Goal: Task Accomplishment & Management: Complete application form

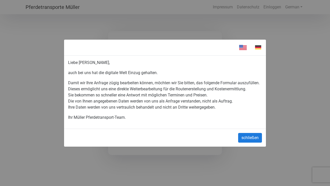
click at [246, 141] on button "schließen" at bounding box center [250, 138] width 24 height 10
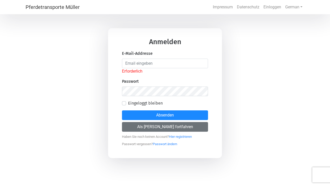
click at [178, 122] on button "Als [PERSON_NAME] fortfahren" at bounding box center [165, 127] width 86 height 10
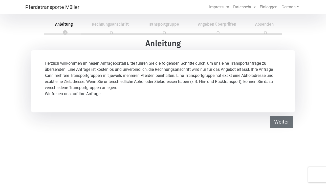
click at [280, 126] on button "Weiter" at bounding box center [282, 121] width 24 height 12
select select "DE"
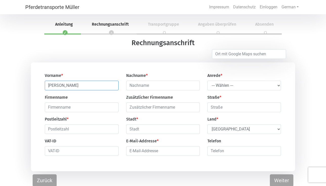
type input "[PERSON_NAME]"
select select "Ms."
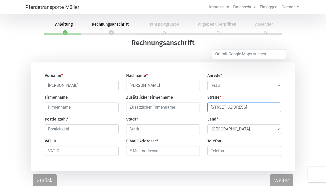
type input "[STREET_ADDRESS]"
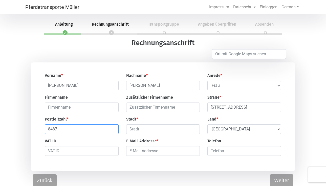
type input "8487"
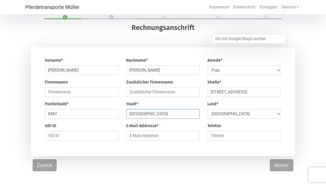
scroll to position [15, 0]
type input "[GEOGRAPHIC_DATA]"
select select "CH"
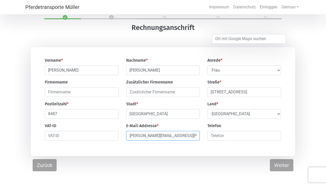
type input "[PERSON_NAME][EMAIL_ADDRESS][PERSON_NAME][DOMAIN_NAME]"
click at [229, 137] on input "number" at bounding box center [245, 136] width 74 height 10
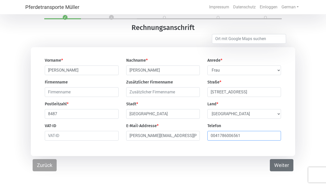
type input "0041786006561"
click at [286, 165] on button "Weiter" at bounding box center [282, 165] width 24 height 12
select select "DE"
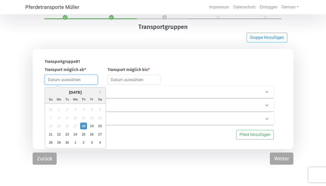
click at [81, 80] on input "text" at bounding box center [71, 80] width 53 height 10
click at [101, 92] on button "Next Month" at bounding box center [102, 92] width 4 height 4
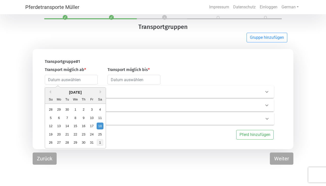
click at [100, 142] on div "1" at bounding box center [99, 142] width 7 height 7
type input "[DATE]"
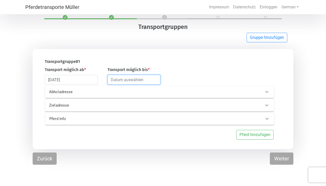
click at [124, 81] on input "text" at bounding box center [134, 80] width 53 height 10
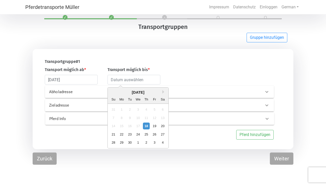
click at [163, 91] on div "[DATE]" at bounding box center [138, 92] width 61 height 6
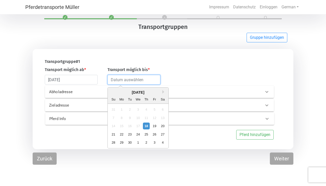
click at [144, 82] on input "text" at bounding box center [134, 80] width 53 height 10
click at [163, 91] on button "Next Month" at bounding box center [165, 92] width 4 height 4
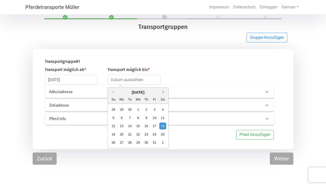
click at [163, 91] on button "Next Month" at bounding box center [165, 92] width 4 height 4
click at [164, 117] on div "14" at bounding box center [163, 117] width 7 height 7
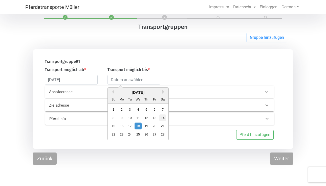
type input "[DATE]"
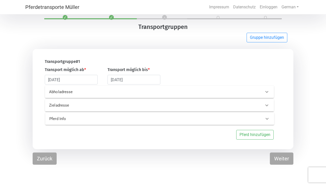
click at [107, 93] on p "Abholadresse" at bounding box center [98, 92] width 98 height 6
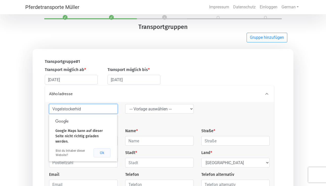
type input "Vogelstockerhid"
click at [103, 154] on button "Ok" at bounding box center [102, 152] width 17 height 9
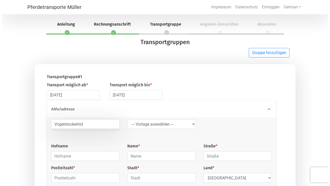
scroll to position [0, 0]
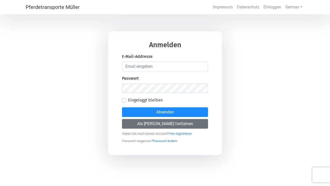
click at [172, 125] on button "Als [PERSON_NAME] fortfahren" at bounding box center [165, 124] width 86 height 10
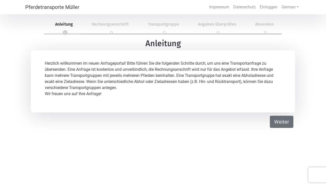
click at [280, 122] on button "Weiter" at bounding box center [282, 121] width 24 height 12
select select "DE"
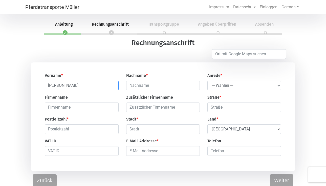
type input "[PERSON_NAME]"
select select "Ms."
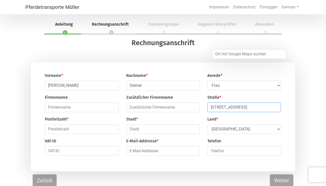
type input "[STREET_ADDRESS]"
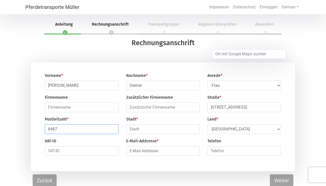
type input "8487"
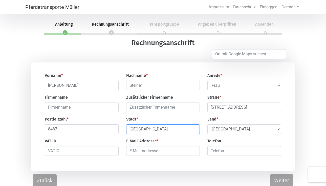
type input "[GEOGRAPHIC_DATA]"
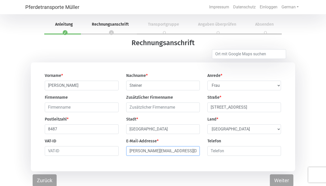
type input "[PERSON_NAME][EMAIL_ADDRESS][PERSON_NAME][DOMAIN_NAME]"
click at [217, 151] on input "number" at bounding box center [245, 151] width 74 height 10
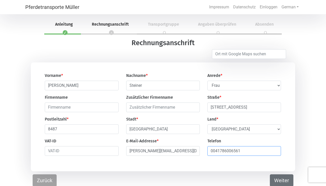
type input "0041786006561"
click at [280, 181] on button "Weiter" at bounding box center [282, 180] width 24 height 12
select select "DE"
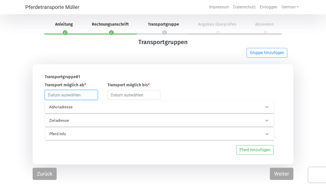
click at [84, 99] on input "text" at bounding box center [71, 95] width 53 height 10
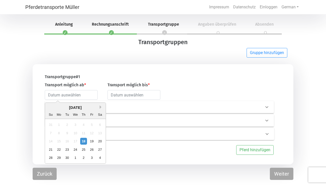
click at [100, 107] on button "Next Month" at bounding box center [102, 107] width 4 height 4
click at [100, 158] on div "1" at bounding box center [99, 157] width 7 height 7
type input "[DATE]"
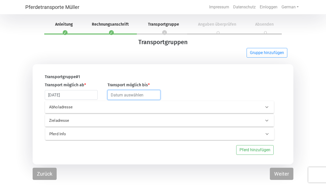
click at [131, 96] on input "text" at bounding box center [134, 95] width 53 height 10
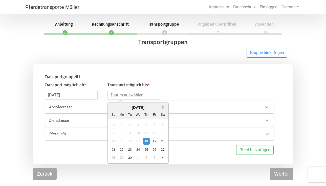
click at [165, 108] on button "Next Month" at bounding box center [165, 107] width 4 height 4
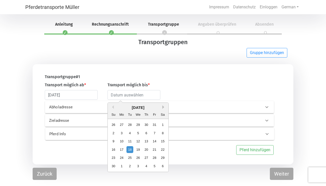
click at [165, 108] on button "Next Month" at bounding box center [165, 107] width 4 height 4
click at [163, 134] on div "14" at bounding box center [163, 132] width 7 height 7
type input "[DATE]"
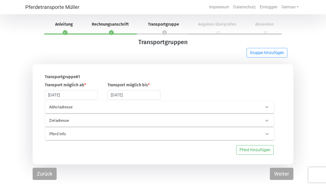
click at [99, 108] on p "Abholadresse" at bounding box center [98, 107] width 98 height 6
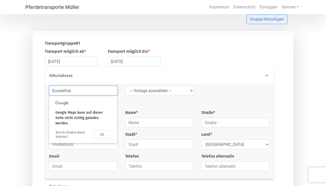
scroll to position [34, 0]
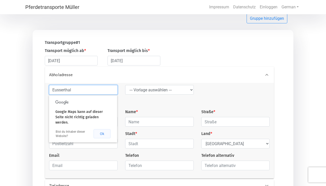
type input "Eusserthal"
click at [105, 133] on button "Ok" at bounding box center [102, 133] width 17 height 9
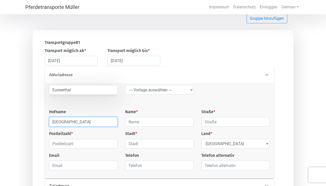
type input "Vogelstockerhof"
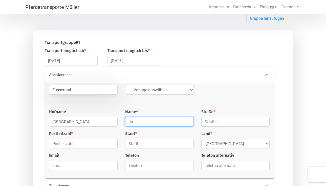
type input "J"
type input "Pernice"
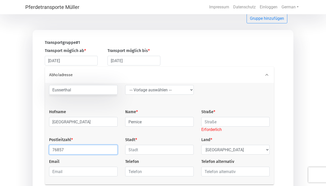
type input "76857"
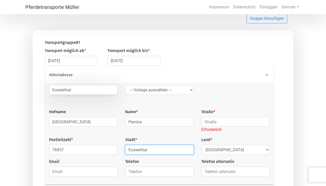
type input "Eusserthal"
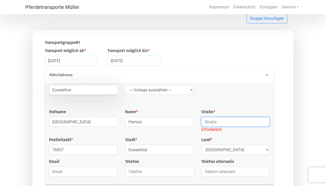
click at [215, 124] on input "text" at bounding box center [236, 122] width 69 height 10
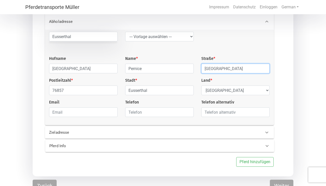
scroll to position [88, 0]
type input "Vogelstockerhof"
click at [267, 133] on icon at bounding box center [267, 132] width 6 height 6
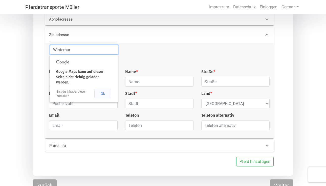
type input "Winterhur"
click at [101, 93] on button "Ok" at bounding box center [102, 93] width 17 height 9
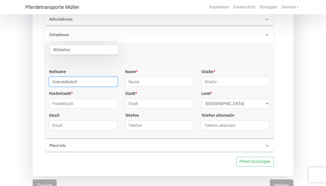
type input "Svevatokahof"
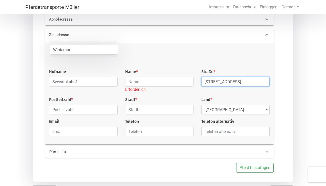
type input "Hulmenweg 12"
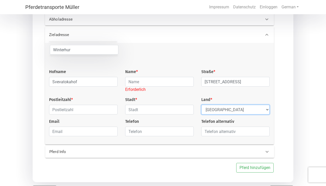
select select "CH"
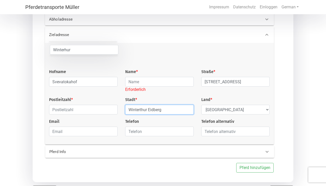
type input "Winterthur Eidberg"
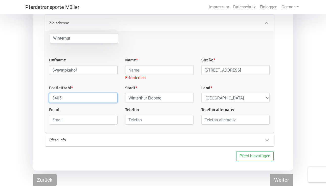
scroll to position [101, 0]
type input "8405"
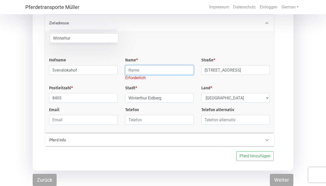
click at [165, 67] on input "text" at bounding box center [159, 70] width 69 height 10
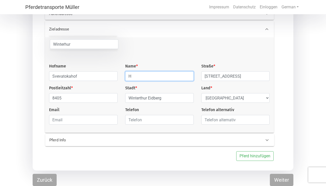
scroll to position [94, 0]
type input "Hofmann"
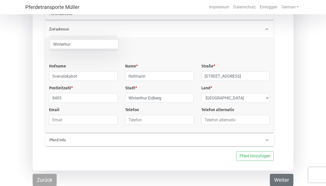
click at [279, 178] on button "Weiter" at bounding box center [282, 179] width 24 height 12
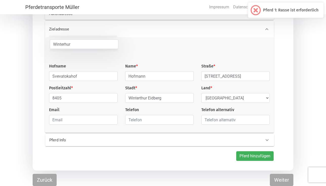
click at [244, 154] on button "Pferd hinzufügen" at bounding box center [254, 156] width 37 height 10
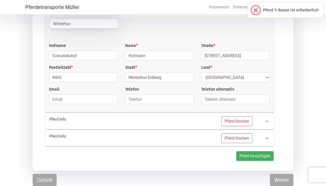
scroll to position [115, 0]
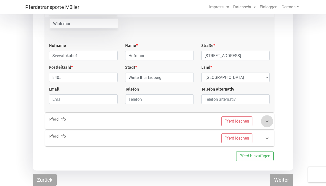
click at [267, 121] on icon at bounding box center [267, 121] width 6 height 6
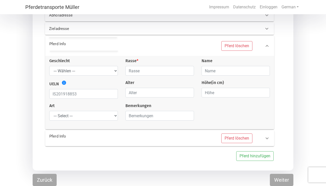
scroll to position [92, 0]
select select "mare"
click at [140, 71] on input "text" at bounding box center [160, 71] width 69 height 10
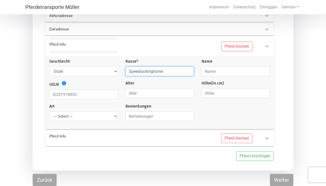
type input "Speedrackinghorse"
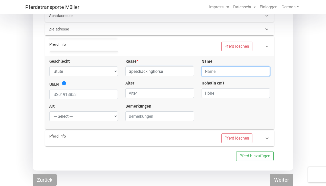
click at [213, 72] on input "text" at bounding box center [236, 71] width 69 height 10
type input "B"
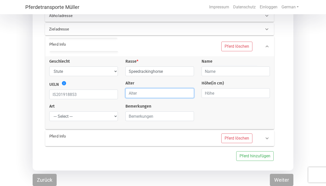
click at [175, 94] on input "number" at bounding box center [160, 93] width 69 height 10
type input "3"
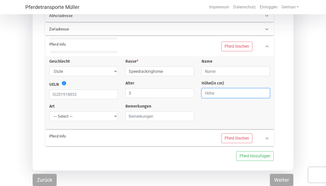
click at [216, 94] on input "number" at bounding box center [236, 93] width 69 height 10
type input "153"
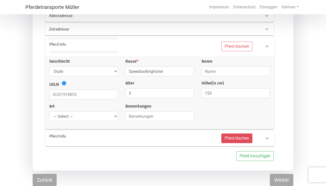
click at [247, 138] on button "Pferd löschen" at bounding box center [237, 138] width 31 height 10
select select
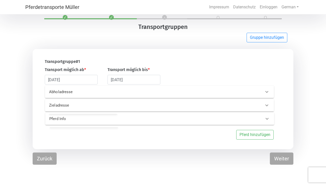
scroll to position [15, 0]
click at [245, 134] on button "Pferd hinzufügen" at bounding box center [254, 135] width 37 height 10
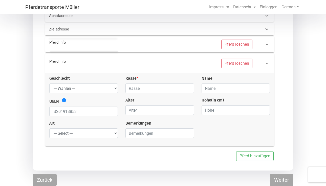
scroll to position [92, 0]
select select "mare"
click at [147, 88] on input "text" at bounding box center [160, 88] width 69 height 10
type input "Speedrackinghorse"
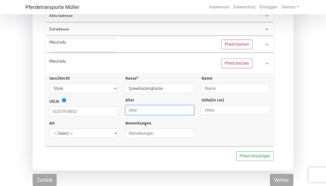
click at [151, 110] on input "number" at bounding box center [160, 110] width 69 height 10
type input "3"
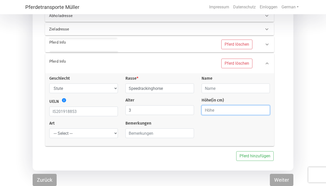
click at [209, 111] on input "number" at bounding box center [236, 110] width 69 height 10
type input "153"
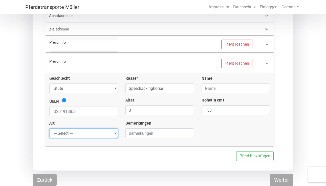
select select "raw_horse"
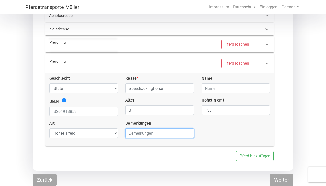
click at [159, 132] on input "text" at bounding box center [160, 133] width 69 height 10
type input "I"
type input "Der Kauf ist noch nicht sicher. Ich möchte erst den Transportpreis erfragen"
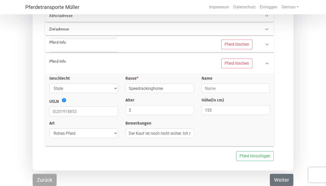
click at [279, 177] on button "Weiter" at bounding box center [282, 179] width 24 height 12
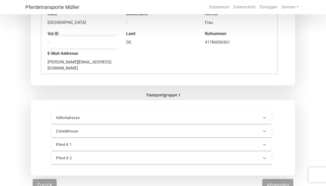
scroll to position [94, 0]
click at [257, 142] on div "Pferd # 1" at bounding box center [157, 145] width 203 height 6
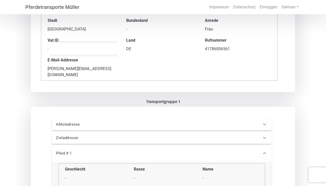
scroll to position [79, 0]
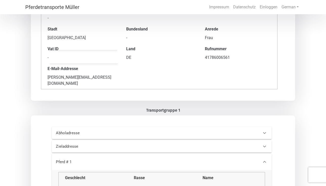
click at [261, 140] on div at bounding box center [265, 146] width 12 height 12
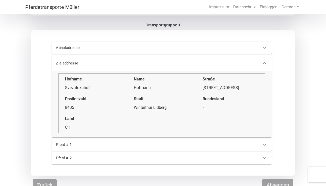
scroll to position [164, 0]
click at [282, 180] on button "Absenden" at bounding box center [278, 185] width 31 height 12
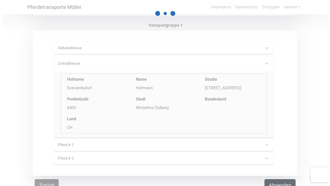
scroll to position [0, 0]
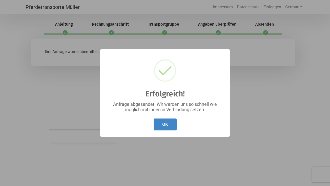
click at [160, 124] on button "OK" at bounding box center [165, 124] width 23 height 12
